Goal: Ask a question

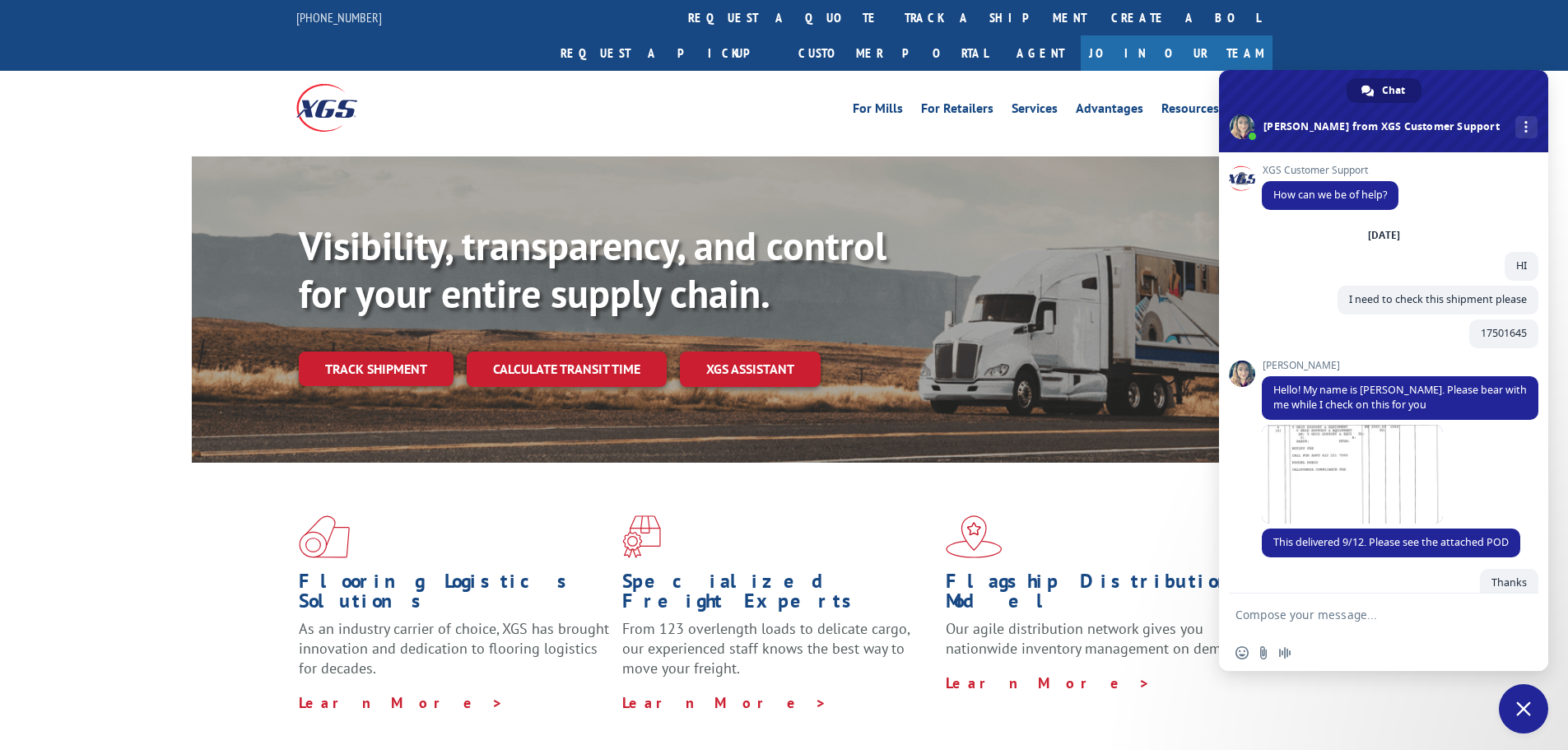
click at [1335, 616] on textarea "Compose your message..." at bounding box center [1366, 615] width 260 height 15
type textarea "hi"
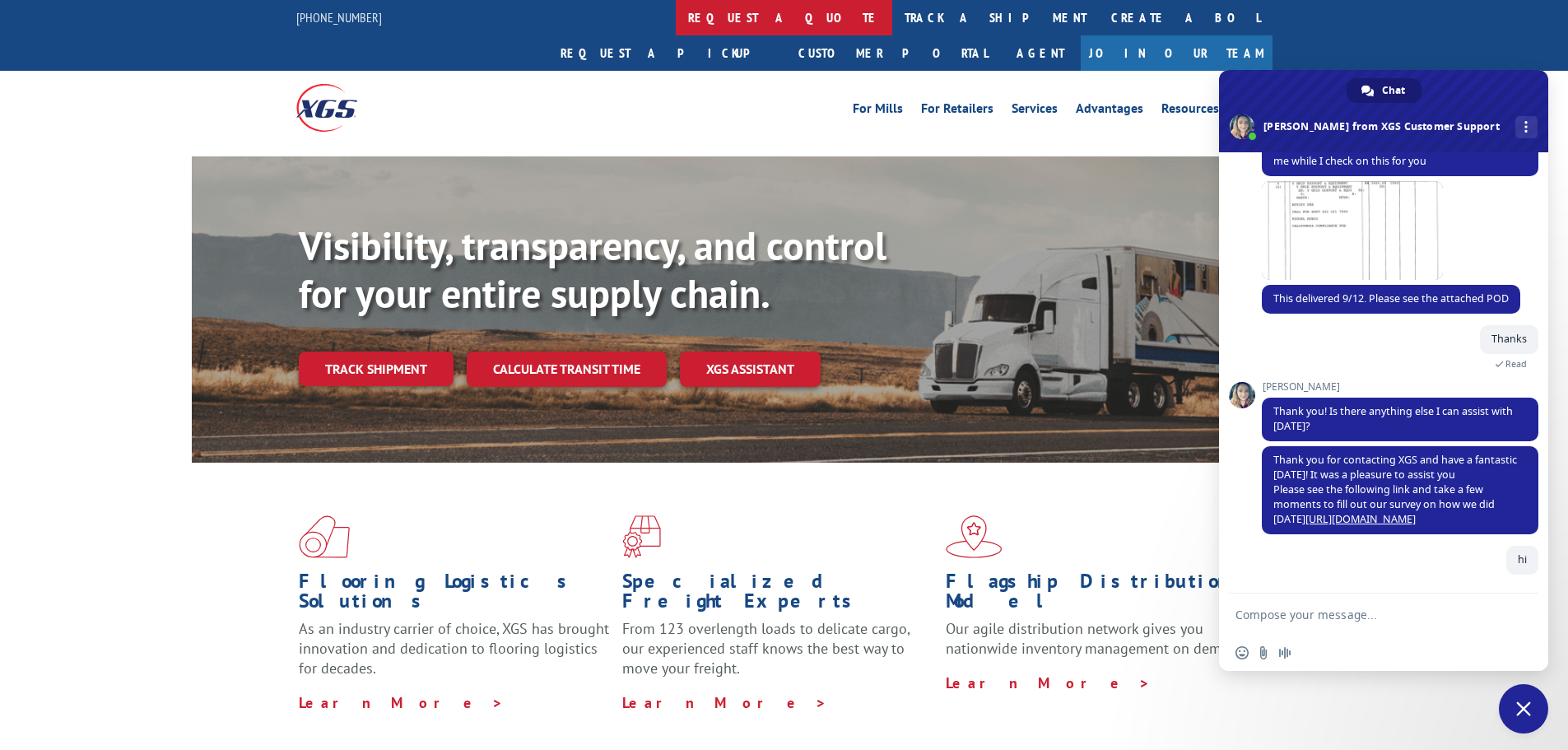
scroll to position [244, 0]
click at [1332, 612] on textarea "Compose your message..." at bounding box center [1366, 615] width 260 height 15
drag, startPoint x: 1267, startPoint y: 601, endPoint x: 1287, endPoint y: 619, distance: 26.9
click at [1267, 604] on form at bounding box center [1366, 616] width 260 height 44
click at [1287, 619] on textarea "Compose your message..." at bounding box center [1366, 615] width 260 height 15
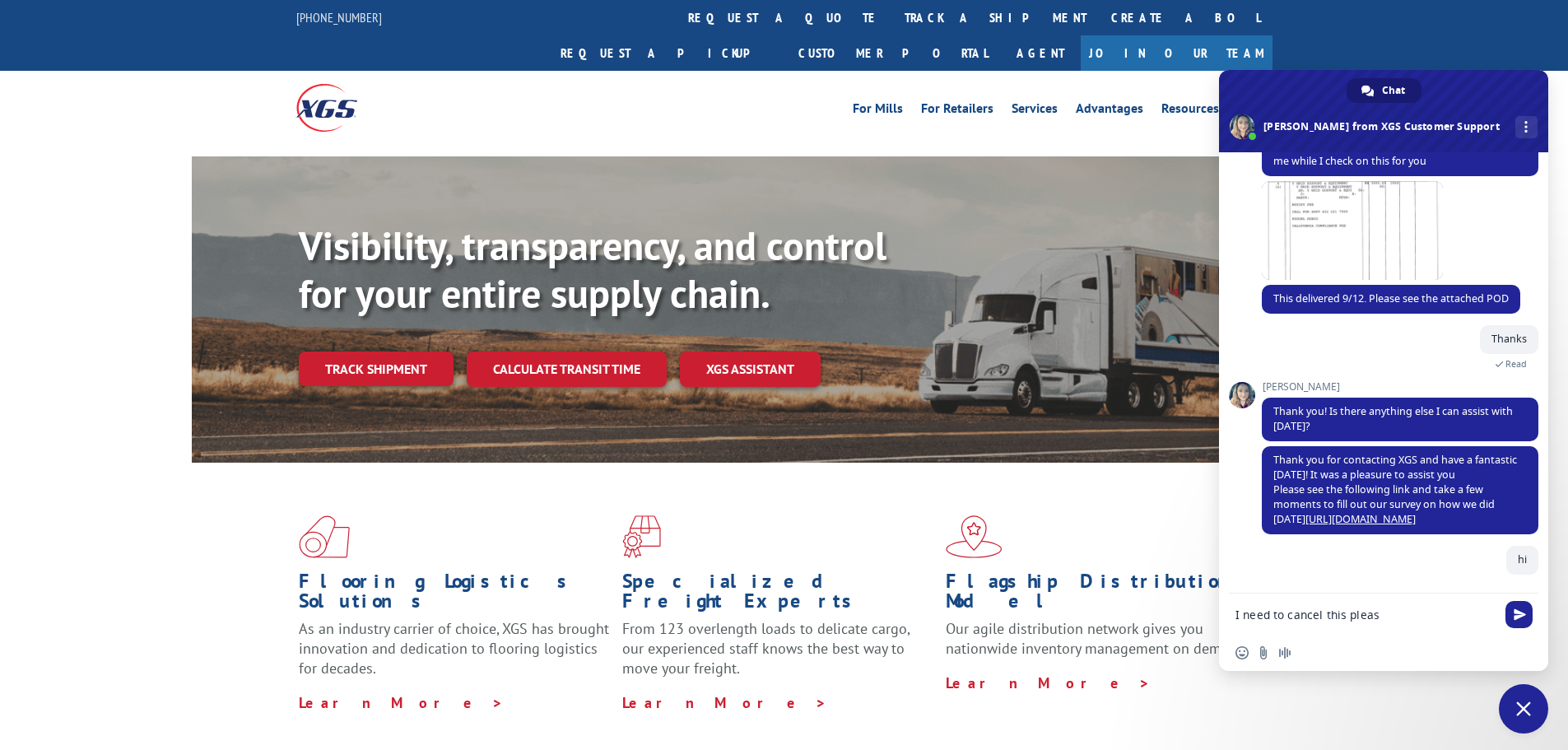
type textarea "I need to cancel this please"
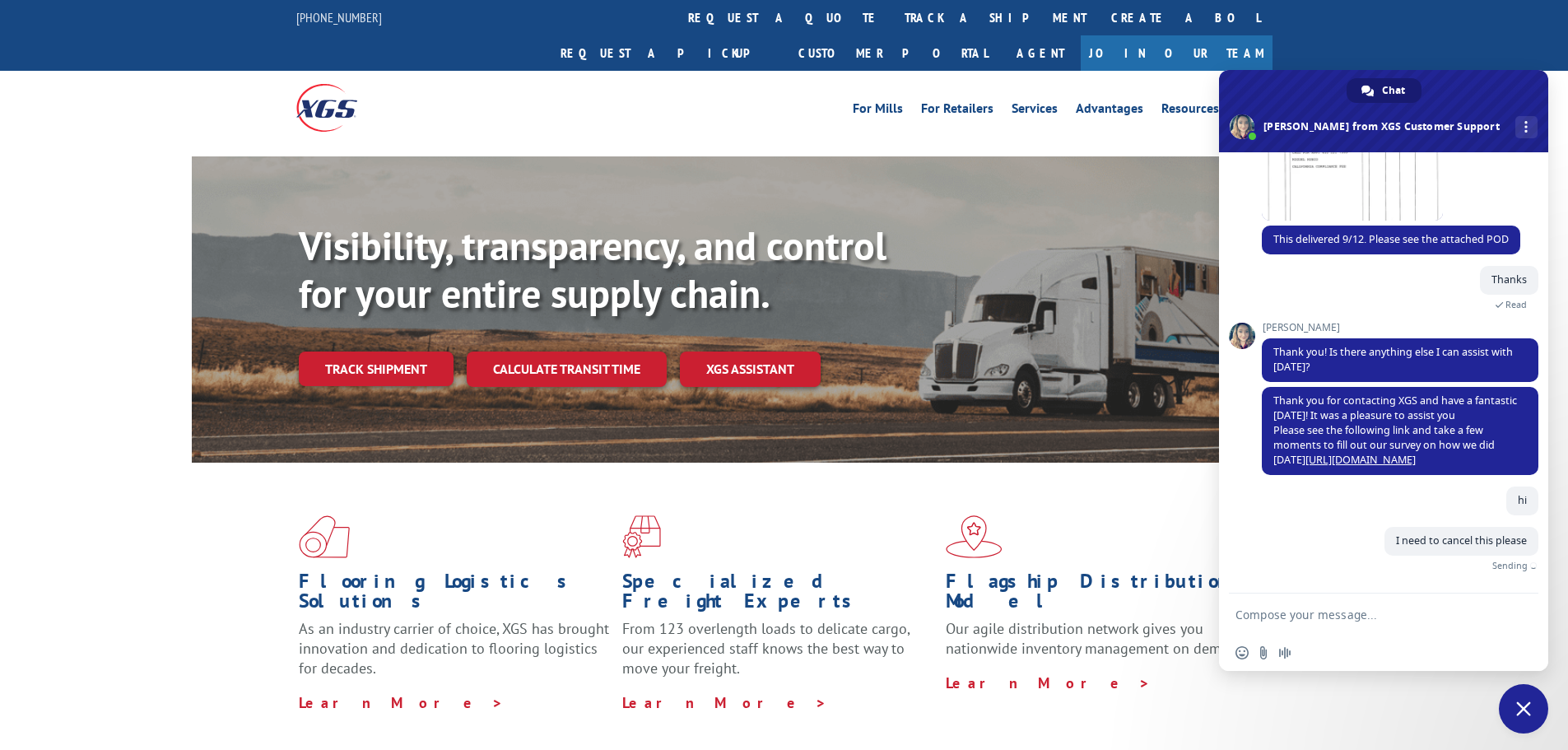
paste textarea "FPX00328504"
type textarea "FPX00328504"
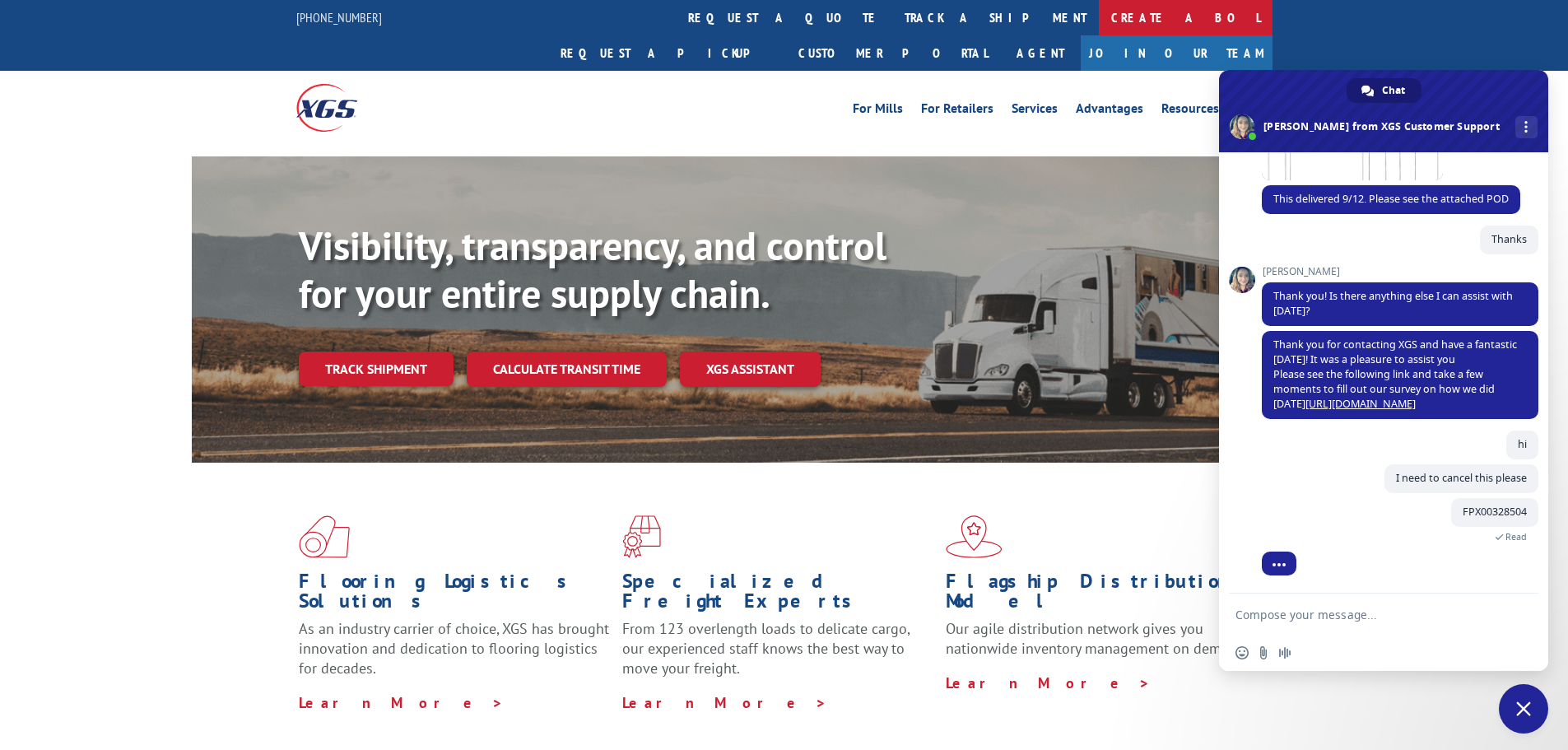
scroll to position [413, 0]
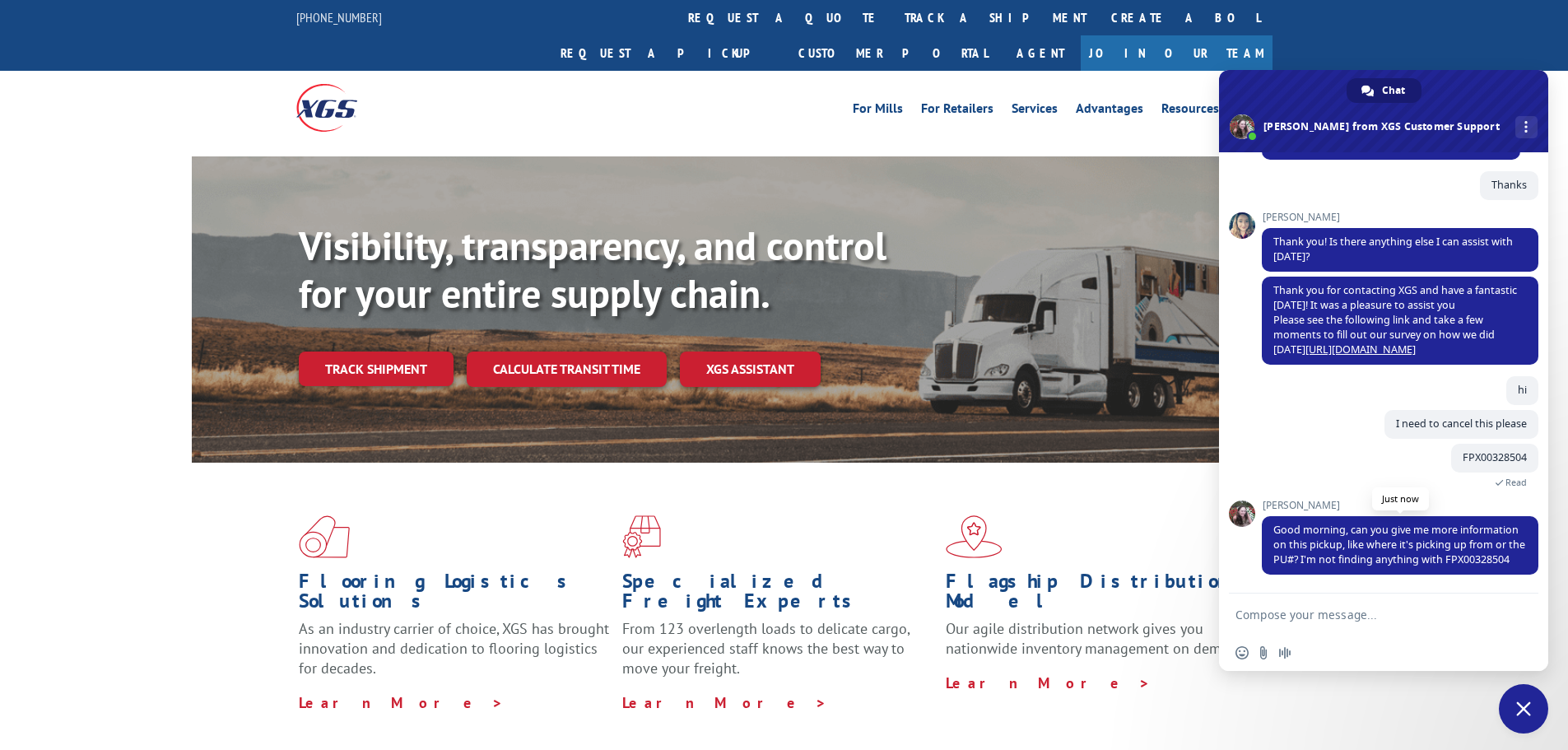
paste textarea "PU00066216"
type textarea "PU00066216"
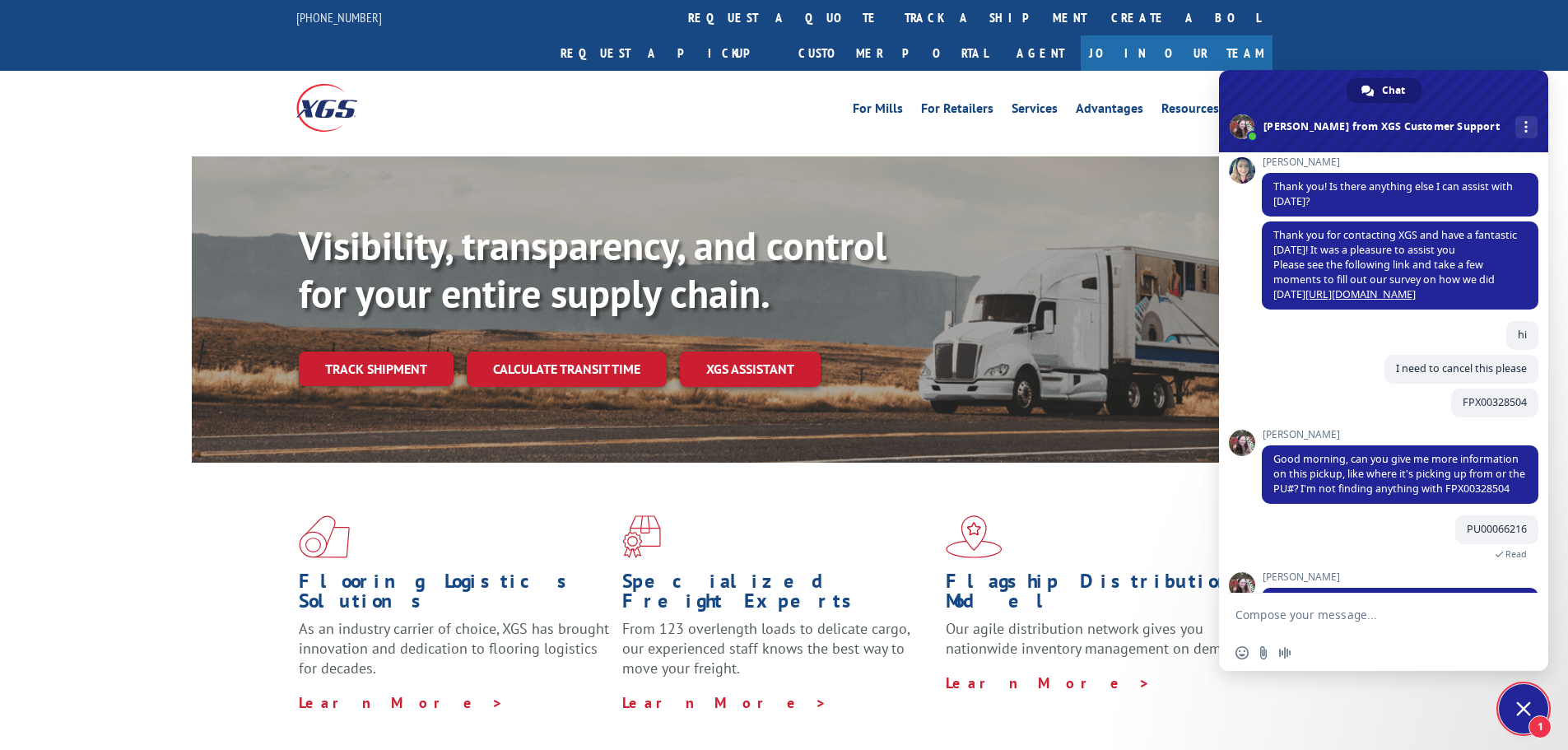
scroll to position [525, 0]
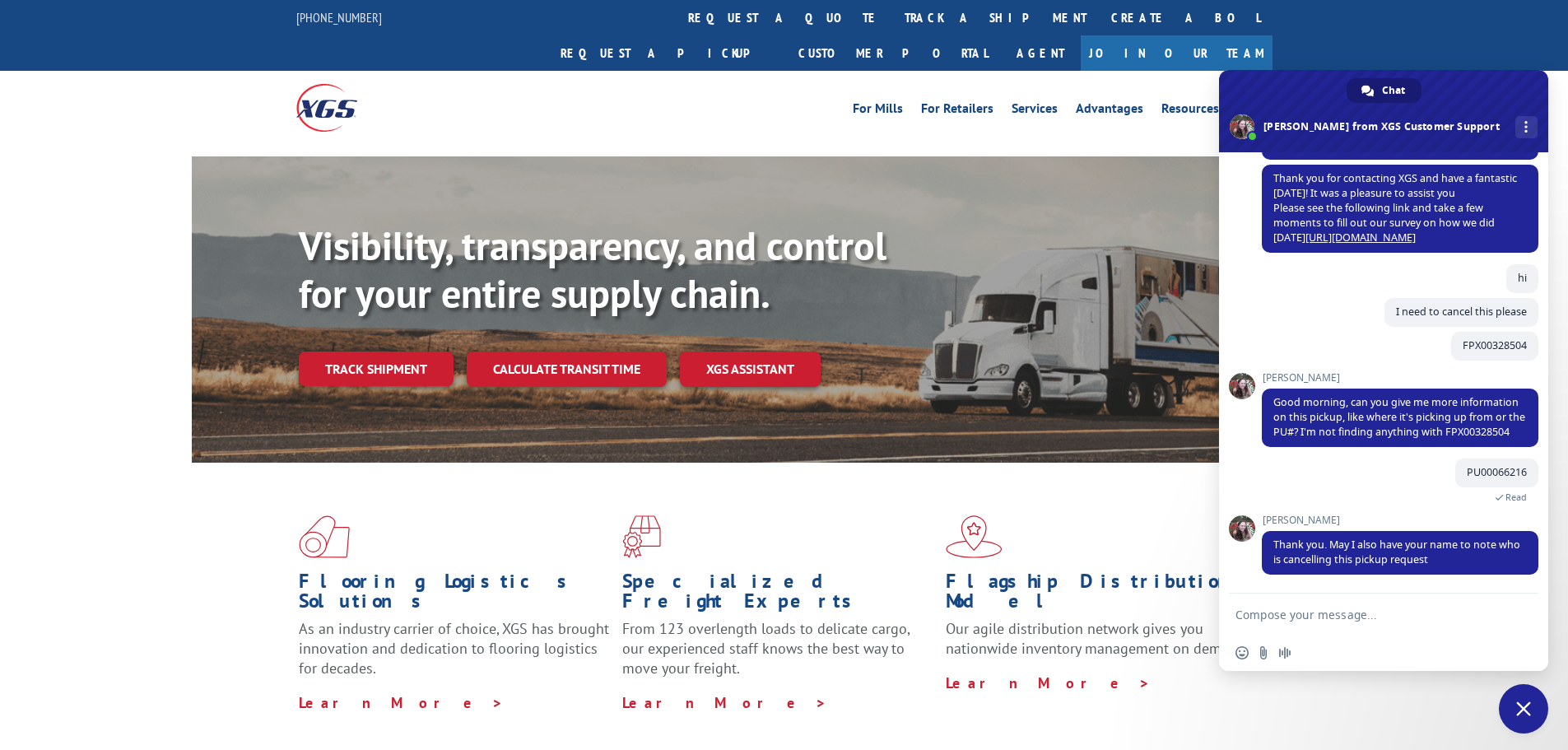
click at [1385, 618] on textarea "Compose your message..." at bounding box center [1366, 615] width 260 height 15
type textarea "[PERSON_NAME]"
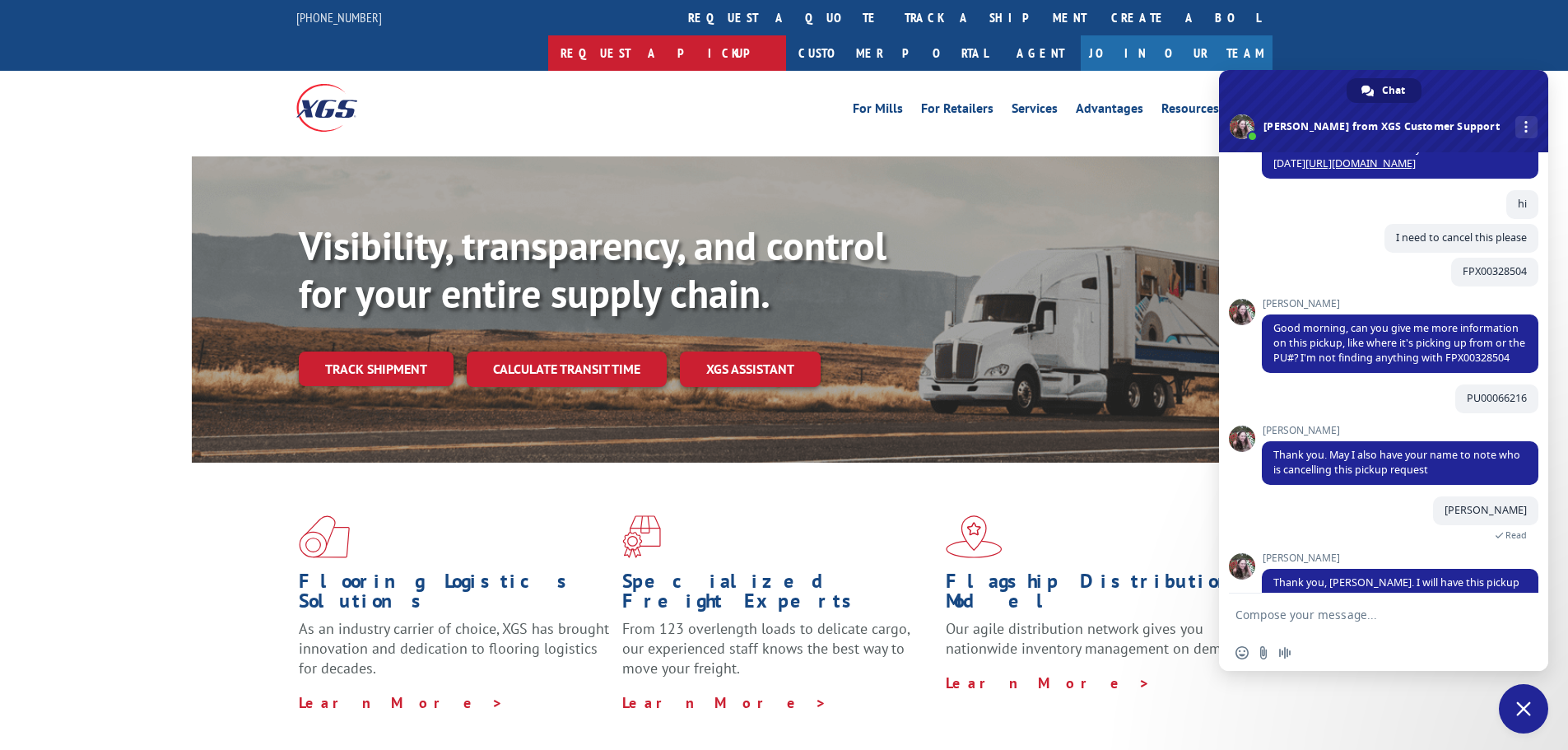
scroll to position [636, 0]
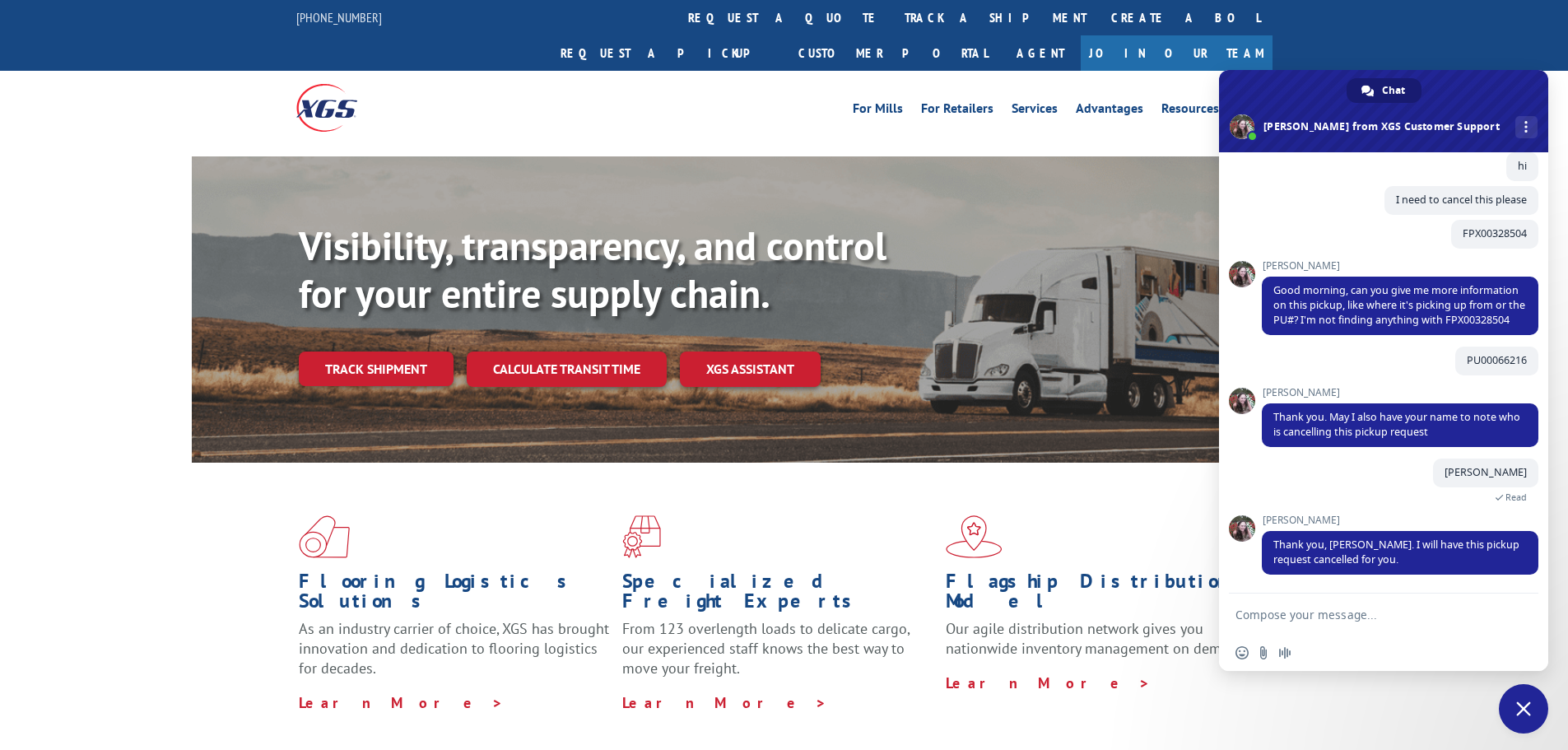
click at [1332, 610] on textarea "Compose your message..." at bounding box center [1366, 615] width 260 height 15
type textarea "Thanks"
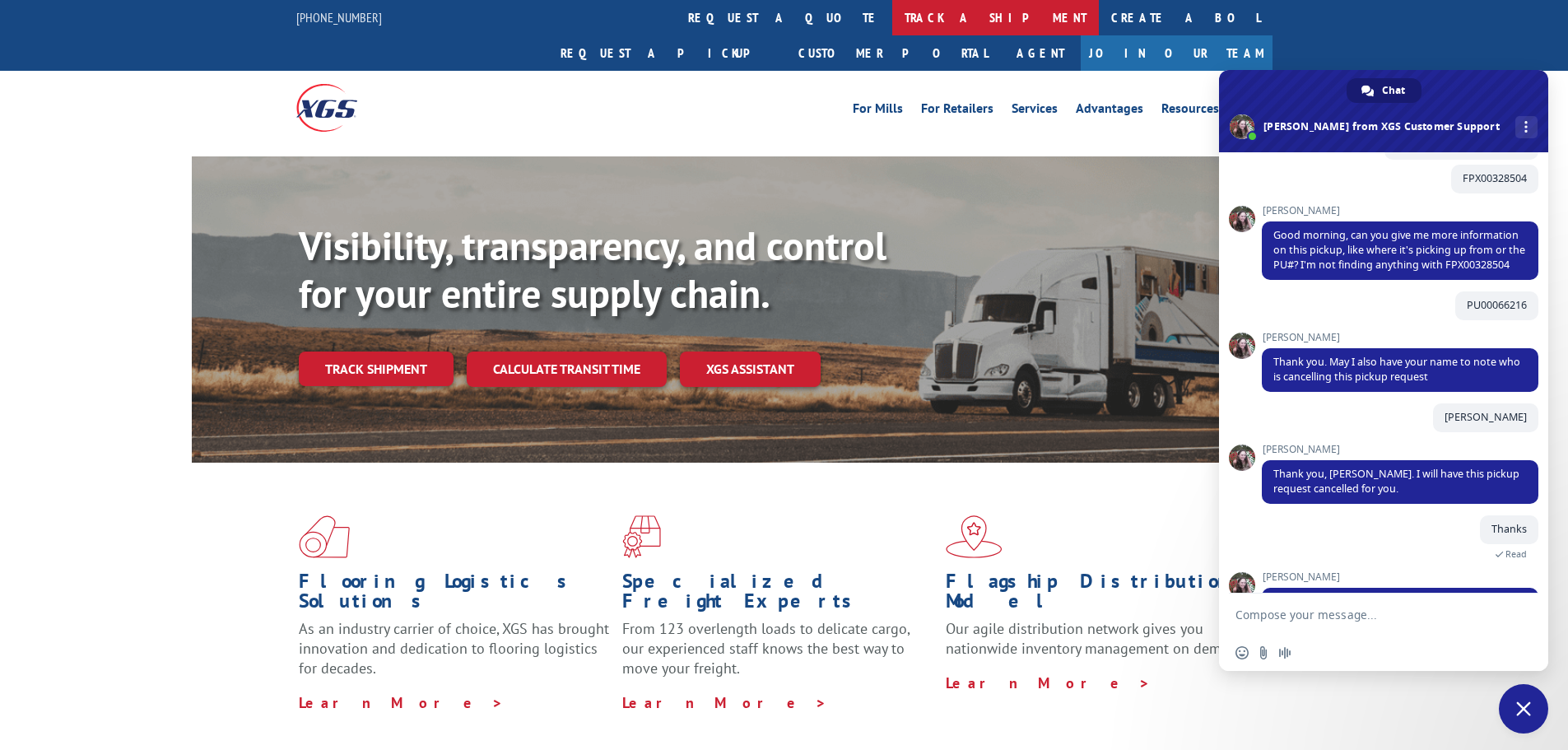
scroll to position [763, 0]
